Goal: Task Accomplishment & Management: Use online tool/utility

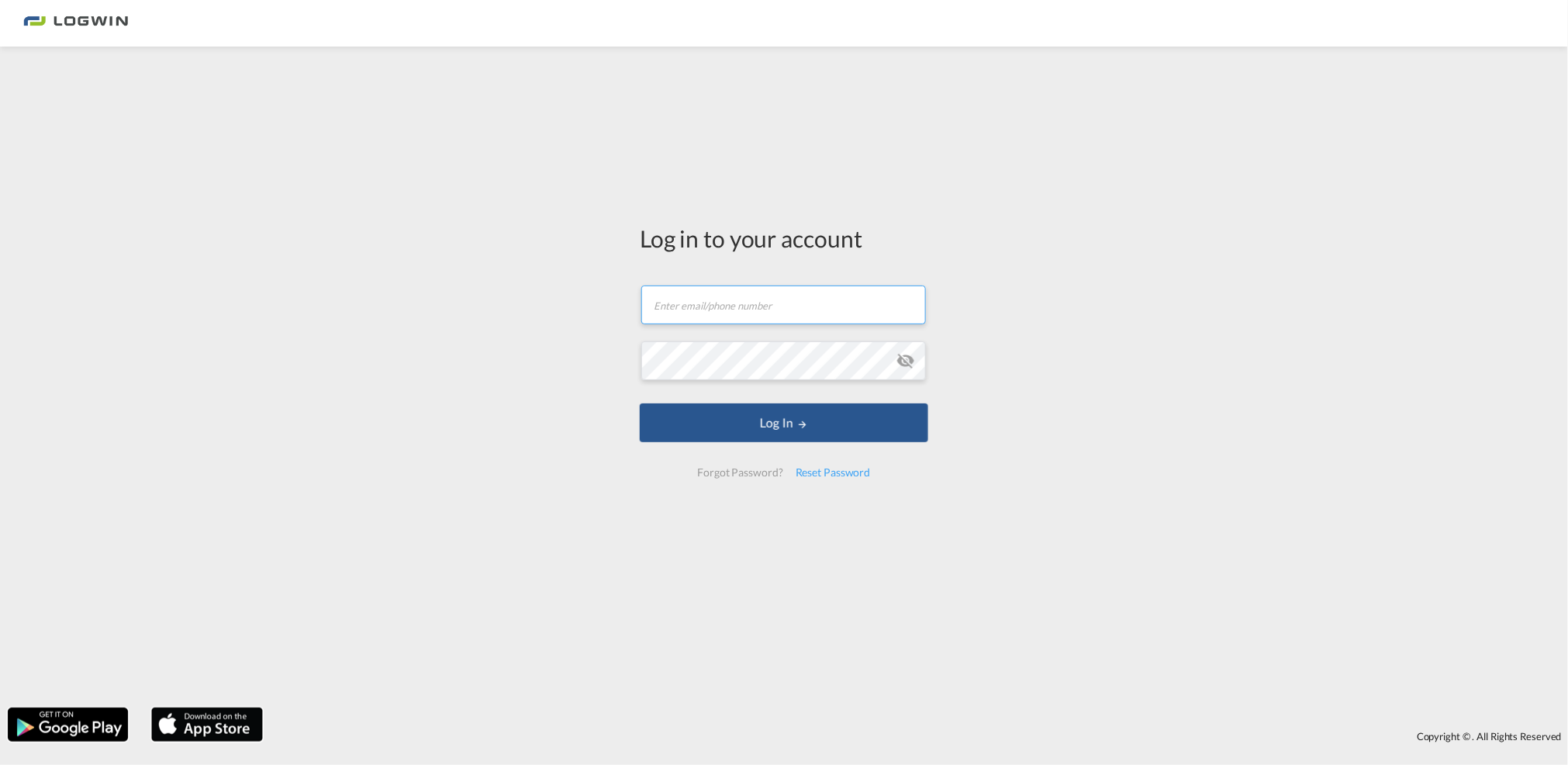
click at [746, 304] on input "text" at bounding box center [784, 305] width 285 height 39
type input "[EMAIL_ADDRESS][PERSON_NAME][DOMAIN_NAME]"
click at [640, 404] on button "Log In" at bounding box center [784, 423] width 289 height 39
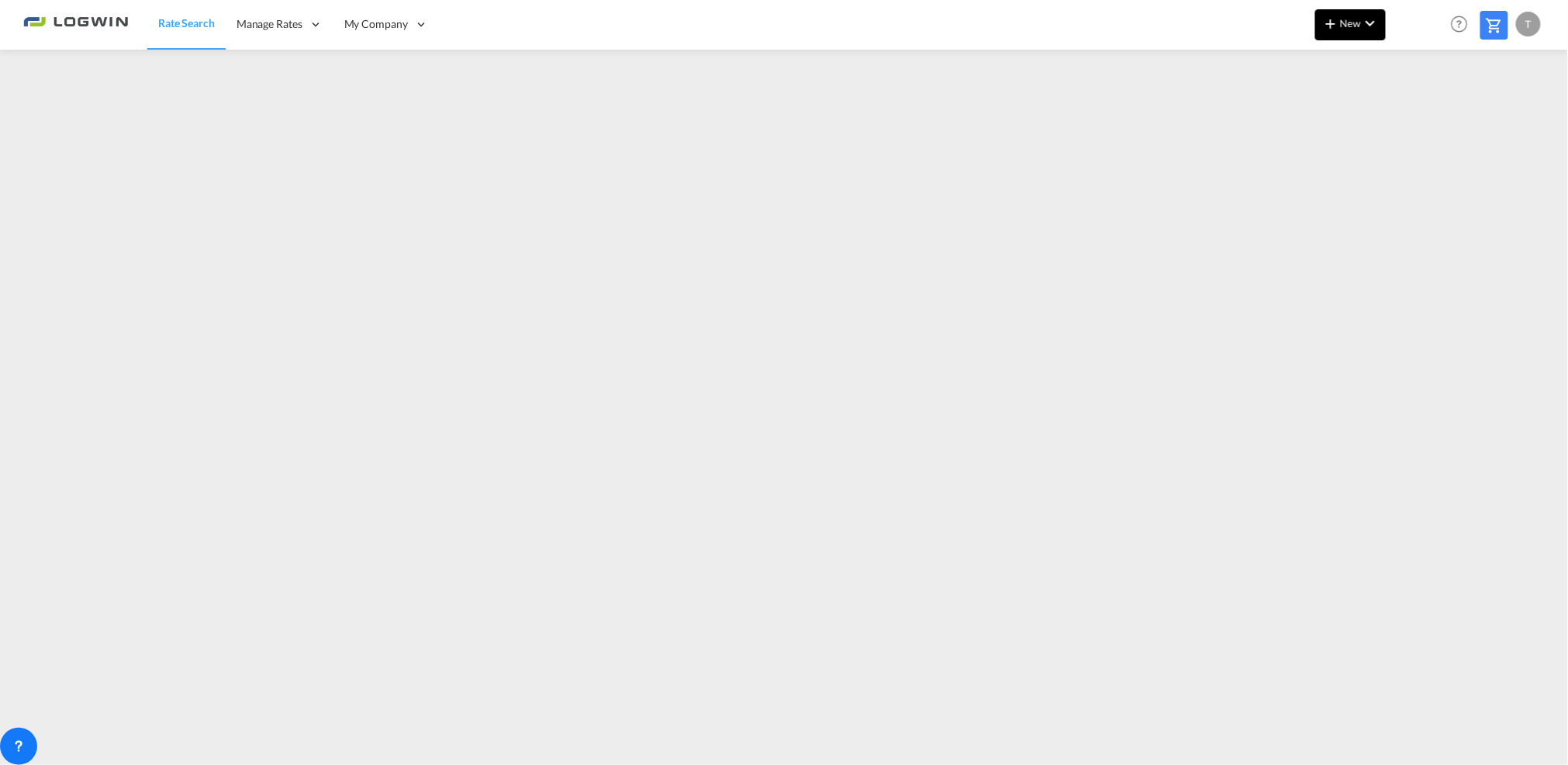
click at [1356, 17] on span "New" at bounding box center [1350, 24] width 58 height 13
click at [1403, 113] on div "Ratesheet" at bounding box center [1447, 116] width 96 height 39
